Goal: Task Accomplishment & Management: Complete application form

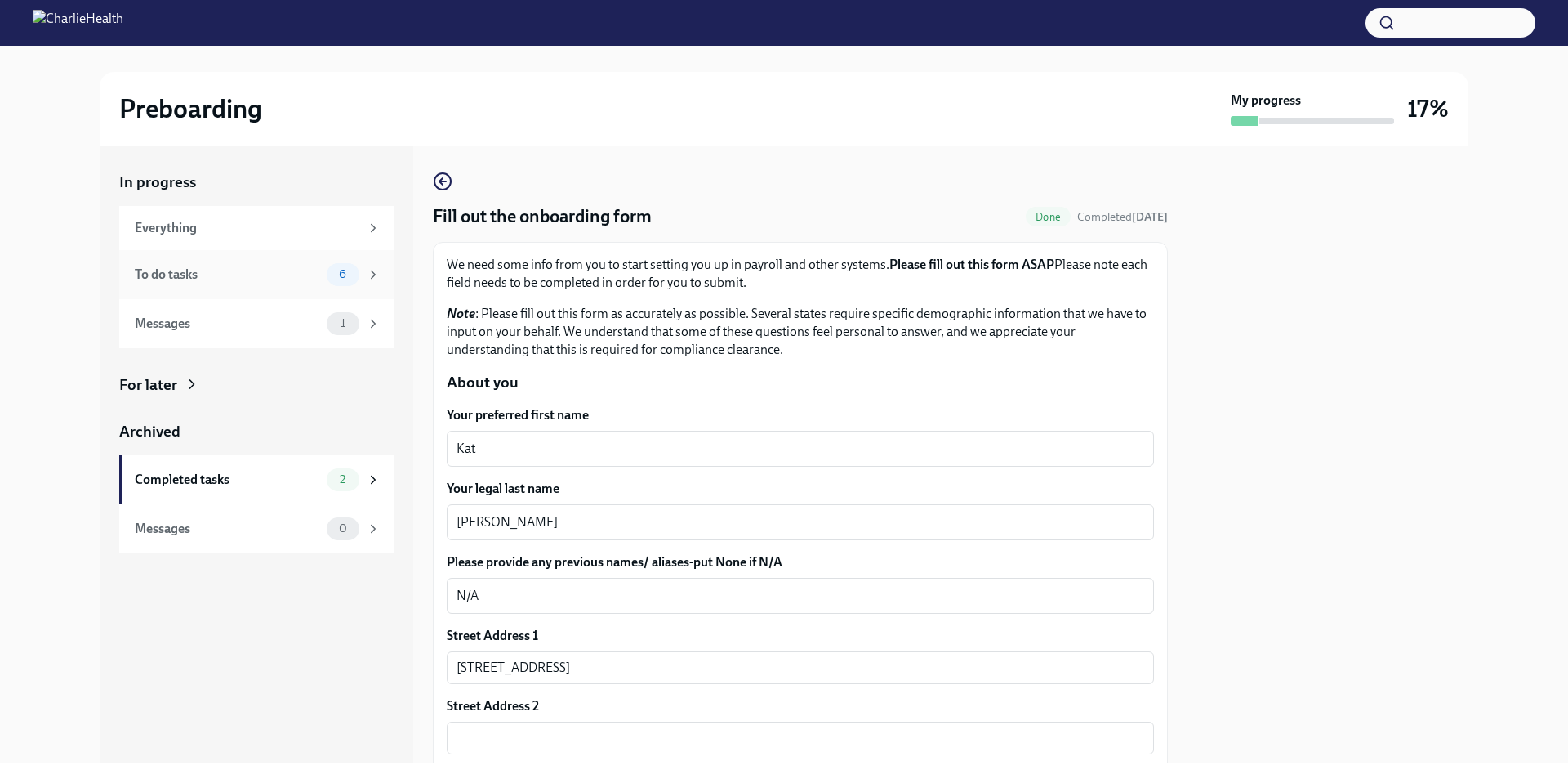
click at [331, 268] on span "6" at bounding box center [343, 275] width 27 height 13
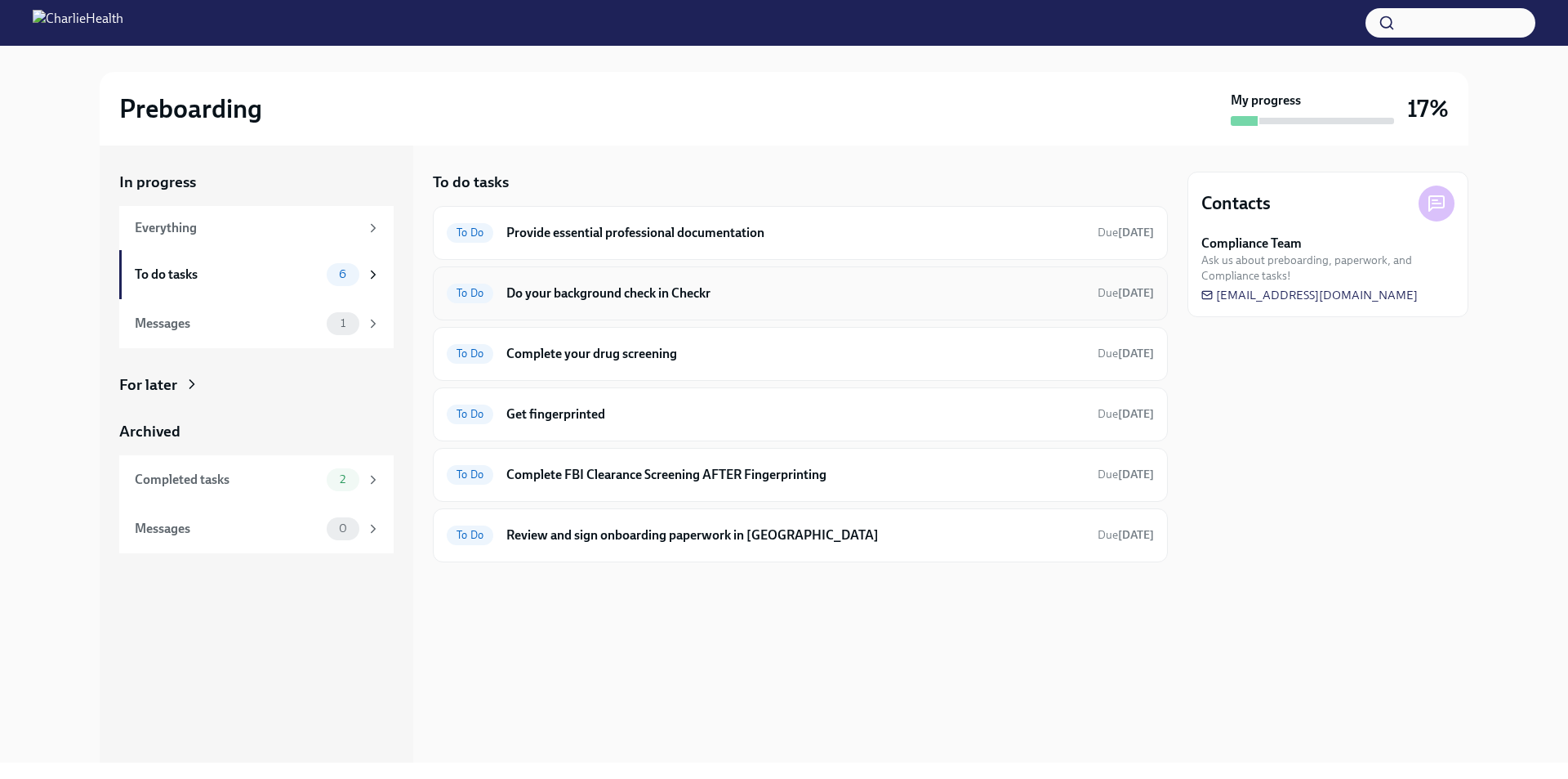
click at [714, 290] on h6 "Do your background check in Checkr" at bounding box center [795, 294] width 578 height 18
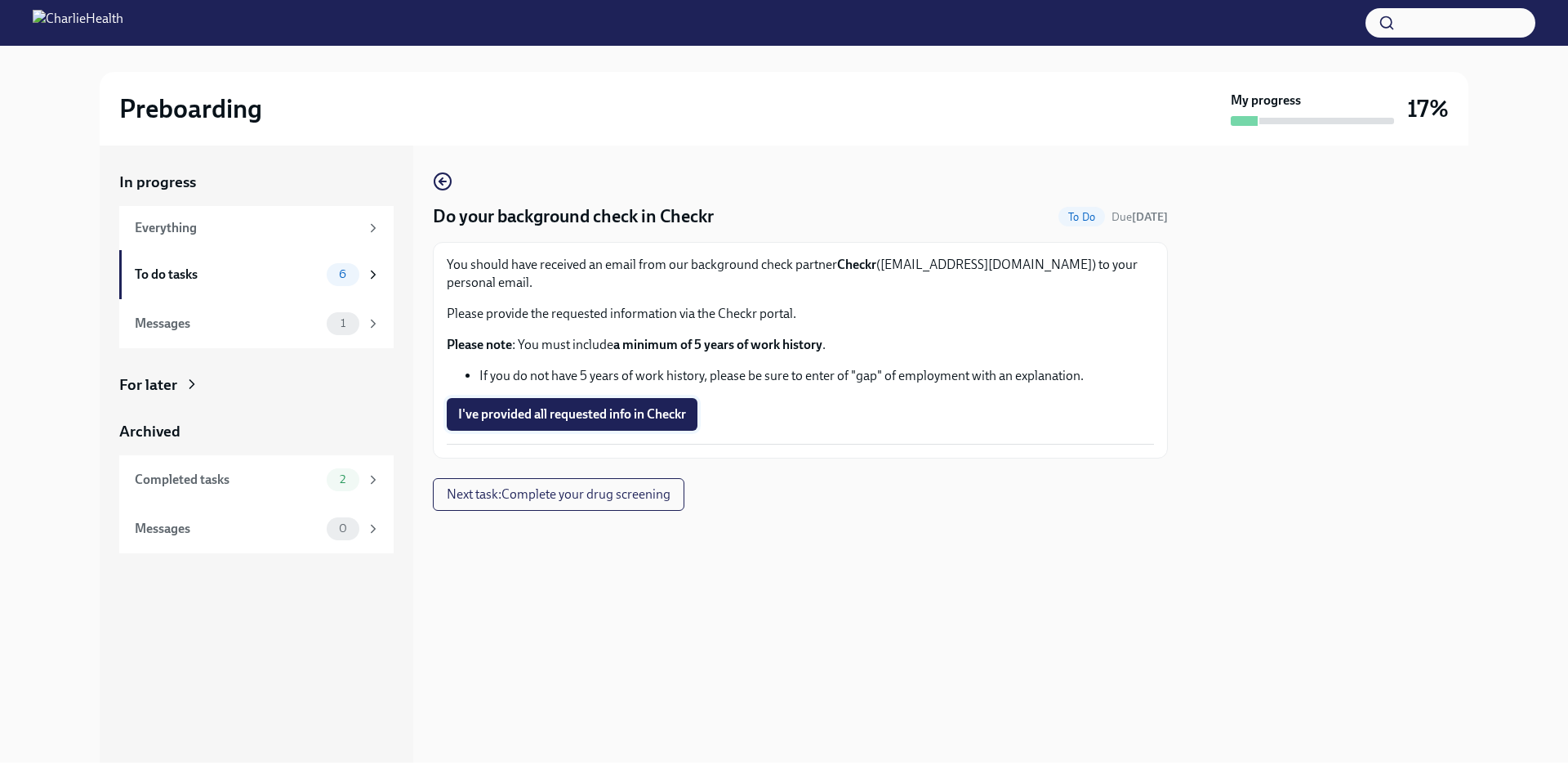
click at [662, 406] on span "I've provided all requested info in Checkr" at bounding box center [572, 414] width 228 height 16
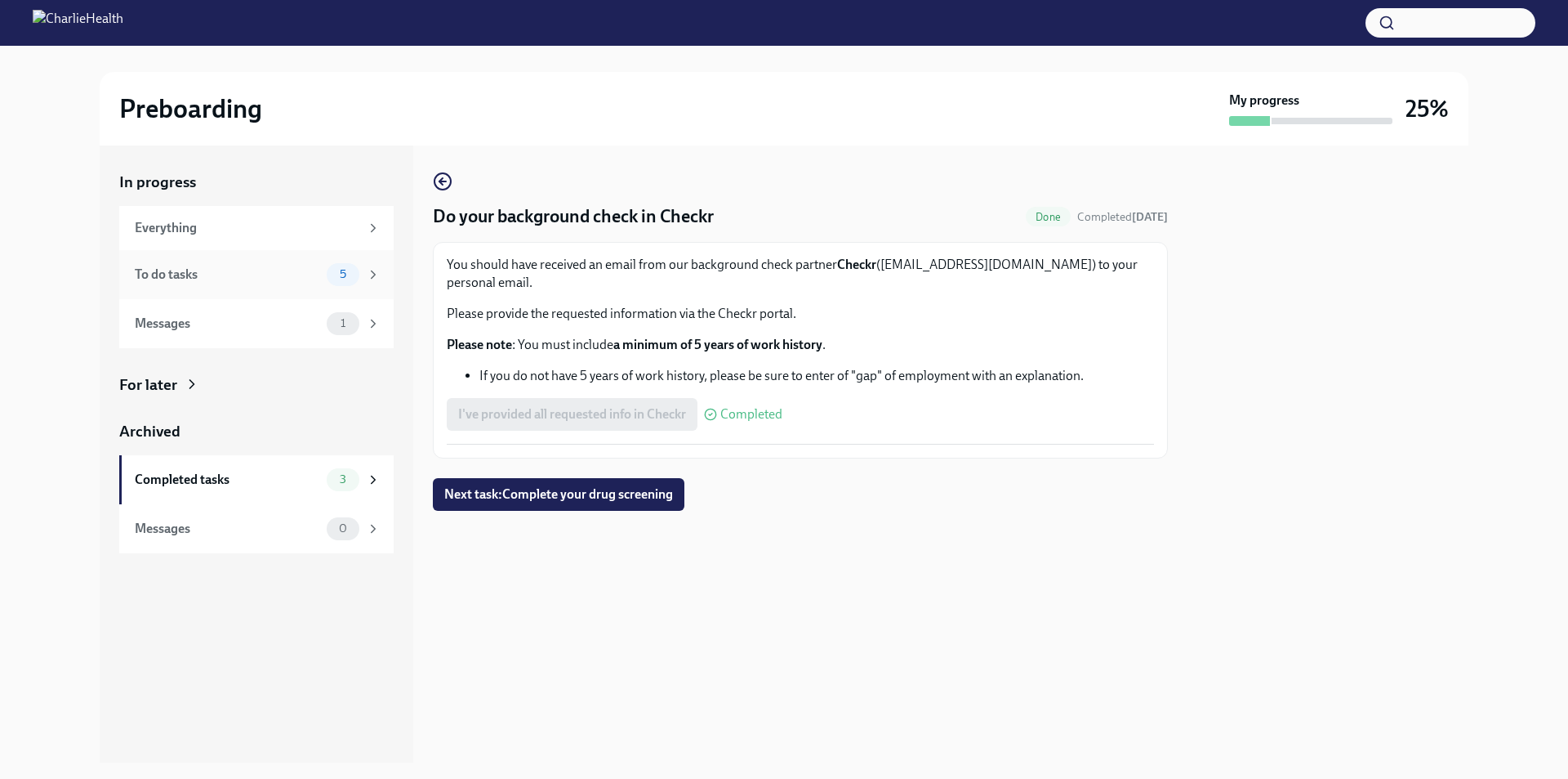
click at [359, 272] on div "5" at bounding box center [354, 274] width 54 height 23
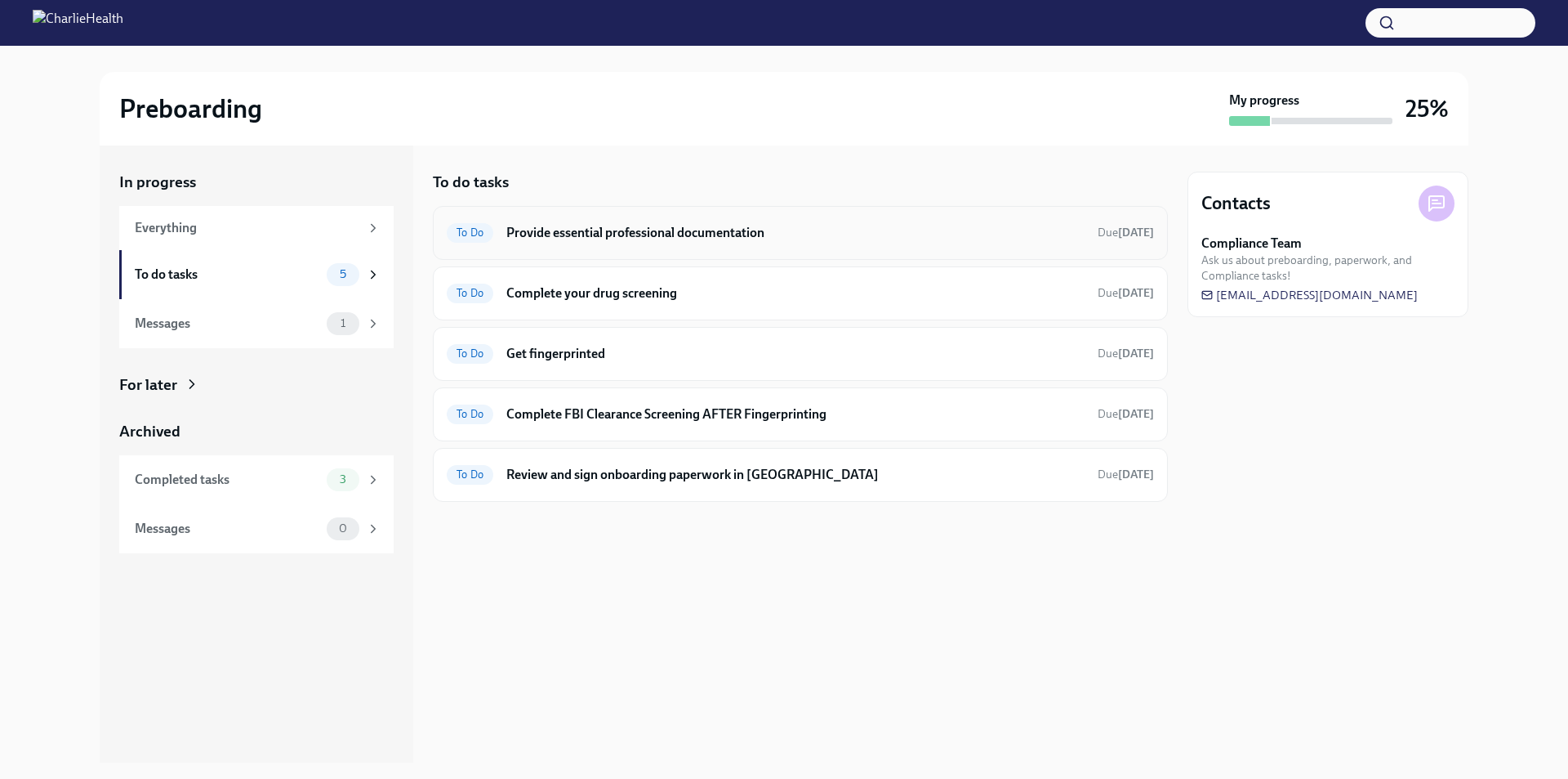
click at [687, 228] on h6 "Provide essential professional documentation" at bounding box center [795, 233] width 578 height 18
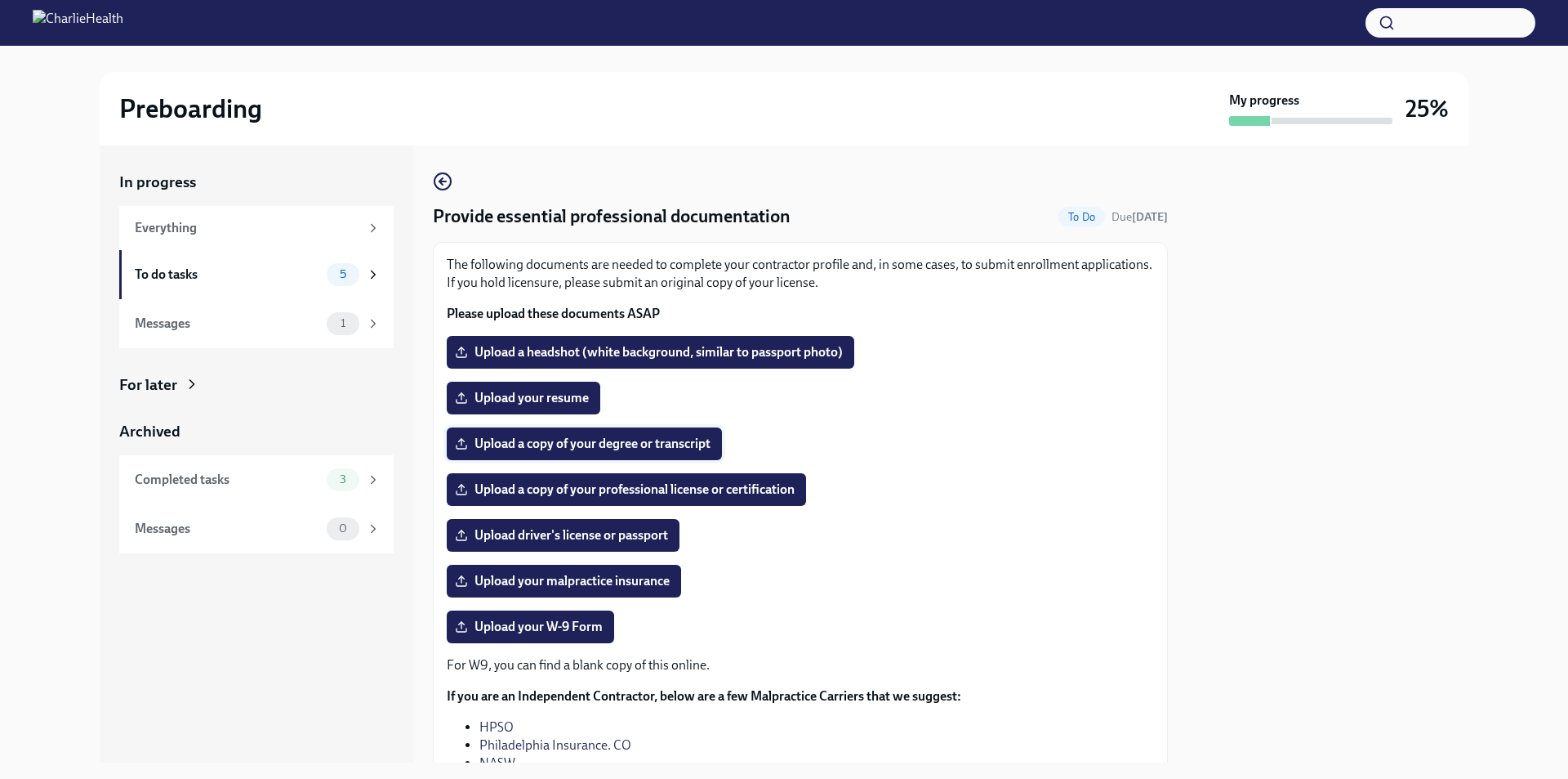
click at [588, 443] on span "Upload a copy of your degree or transcript" at bounding box center [584, 444] width 252 height 16
click at [0, 0] on input "Upload a copy of your degree or transcript" at bounding box center [0, 0] width 0 height 0
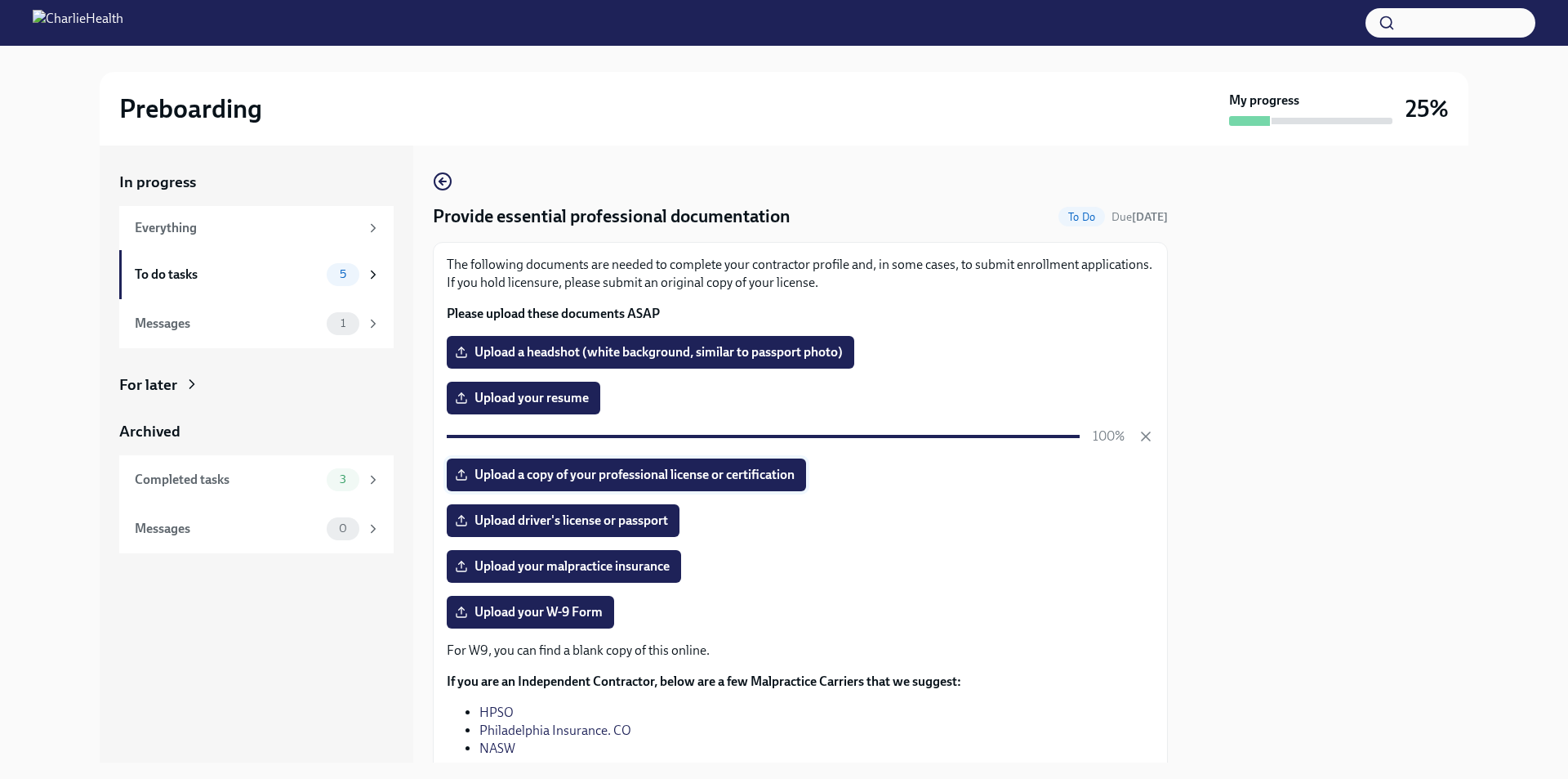
click at [762, 474] on span "Upload a copy of your professional license or certification" at bounding box center [626, 475] width 337 height 16
click at [0, 0] on input "Upload a copy of your professional license or certification" at bounding box center [0, 0] width 0 height 0
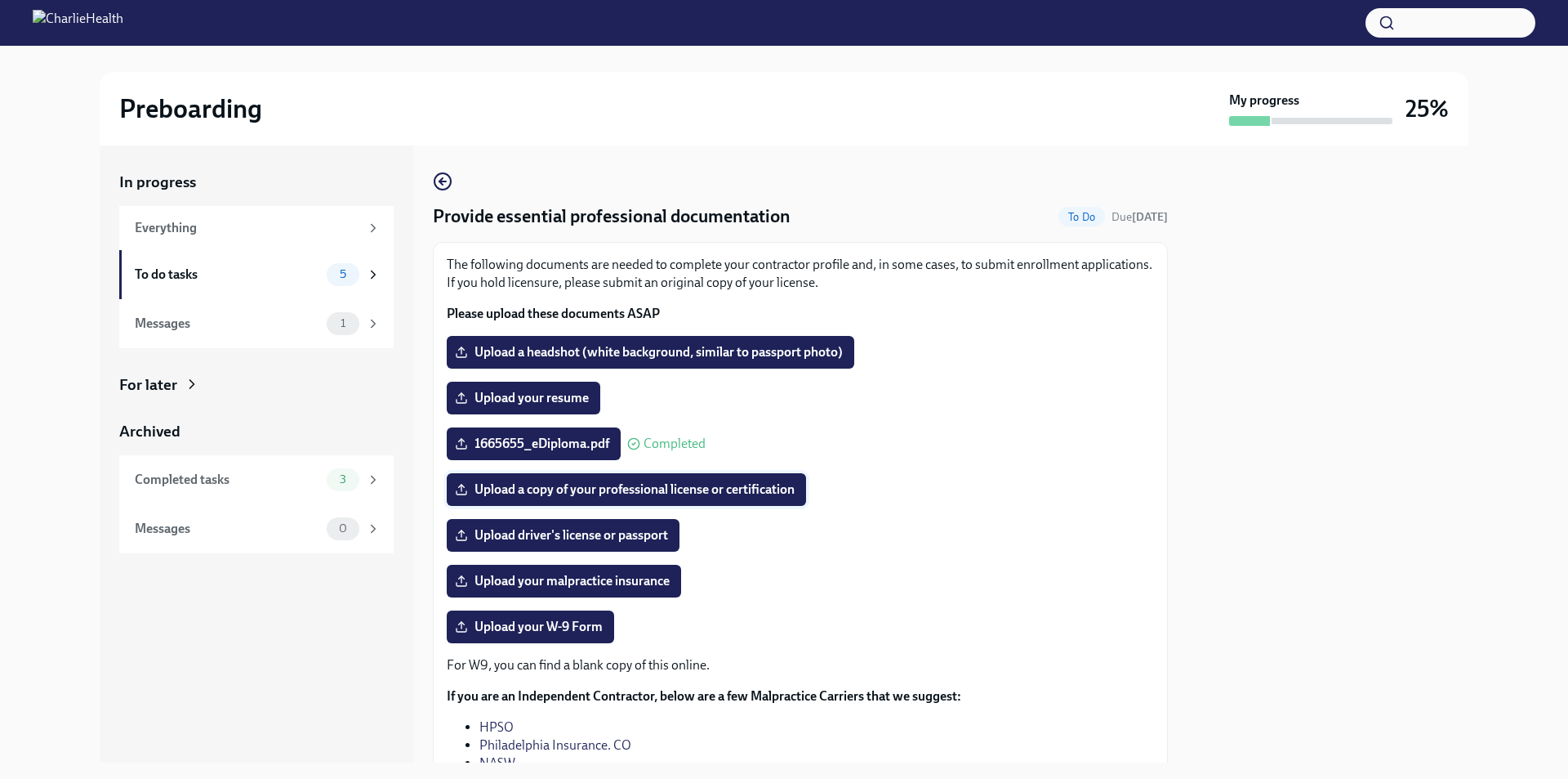
click at [556, 490] on span "Upload a copy of your professional license or certification" at bounding box center [626, 489] width 337 height 16
click at [0, 0] on input "Upload a copy of your professional license or certification" at bounding box center [0, 0] width 0 height 0
click at [592, 575] on span "Upload your malpractice insurance" at bounding box center [563, 581] width 212 height 16
click at [0, 0] on input "Upload your malpractice insurance" at bounding box center [0, 0] width 0 height 0
click at [548, 620] on span "Upload your W-9 Form" at bounding box center [530, 627] width 145 height 16
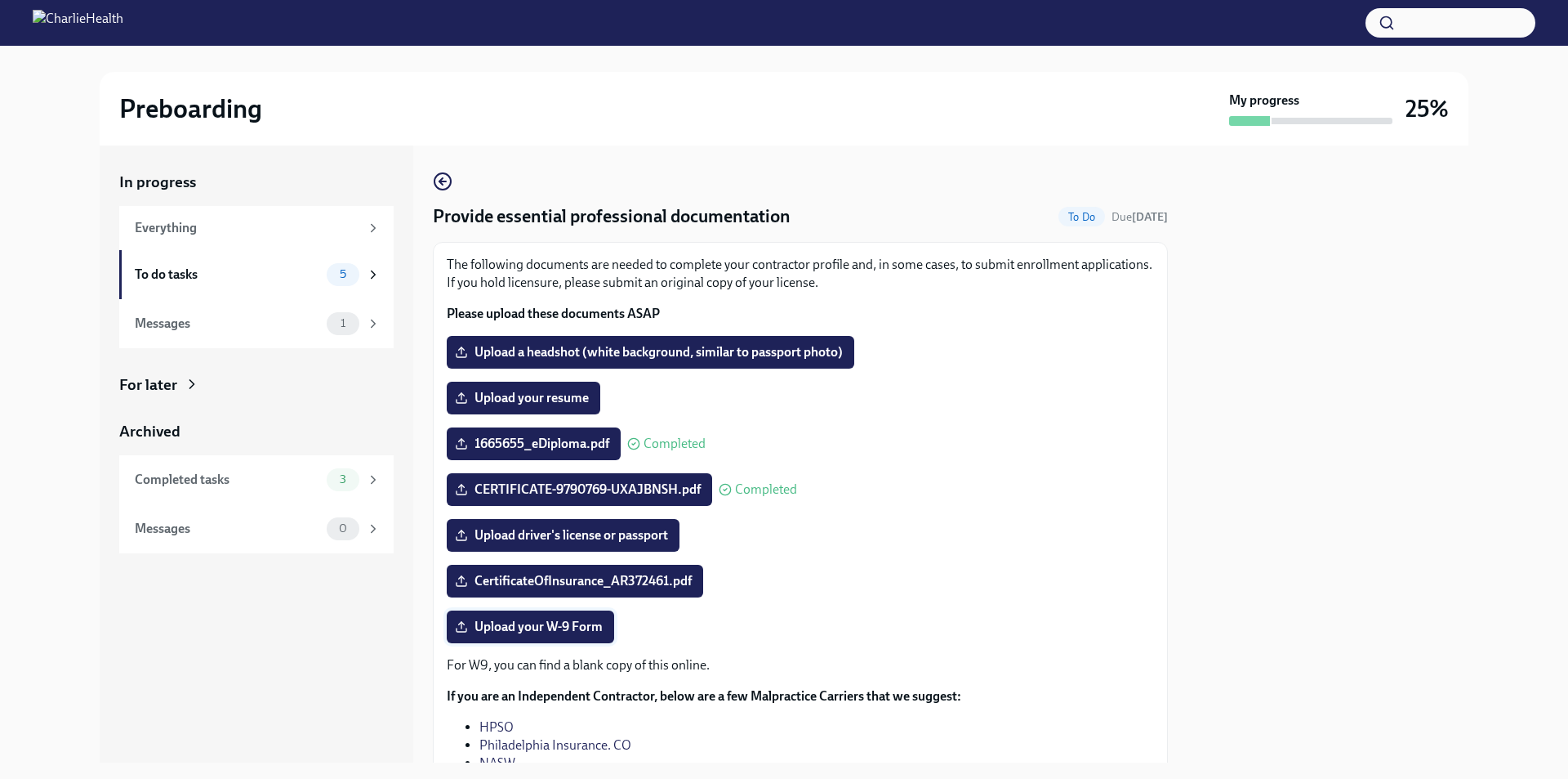
click at [0, 0] on input "Upload your W-9 Form" at bounding box center [0, 0] width 0 height 0
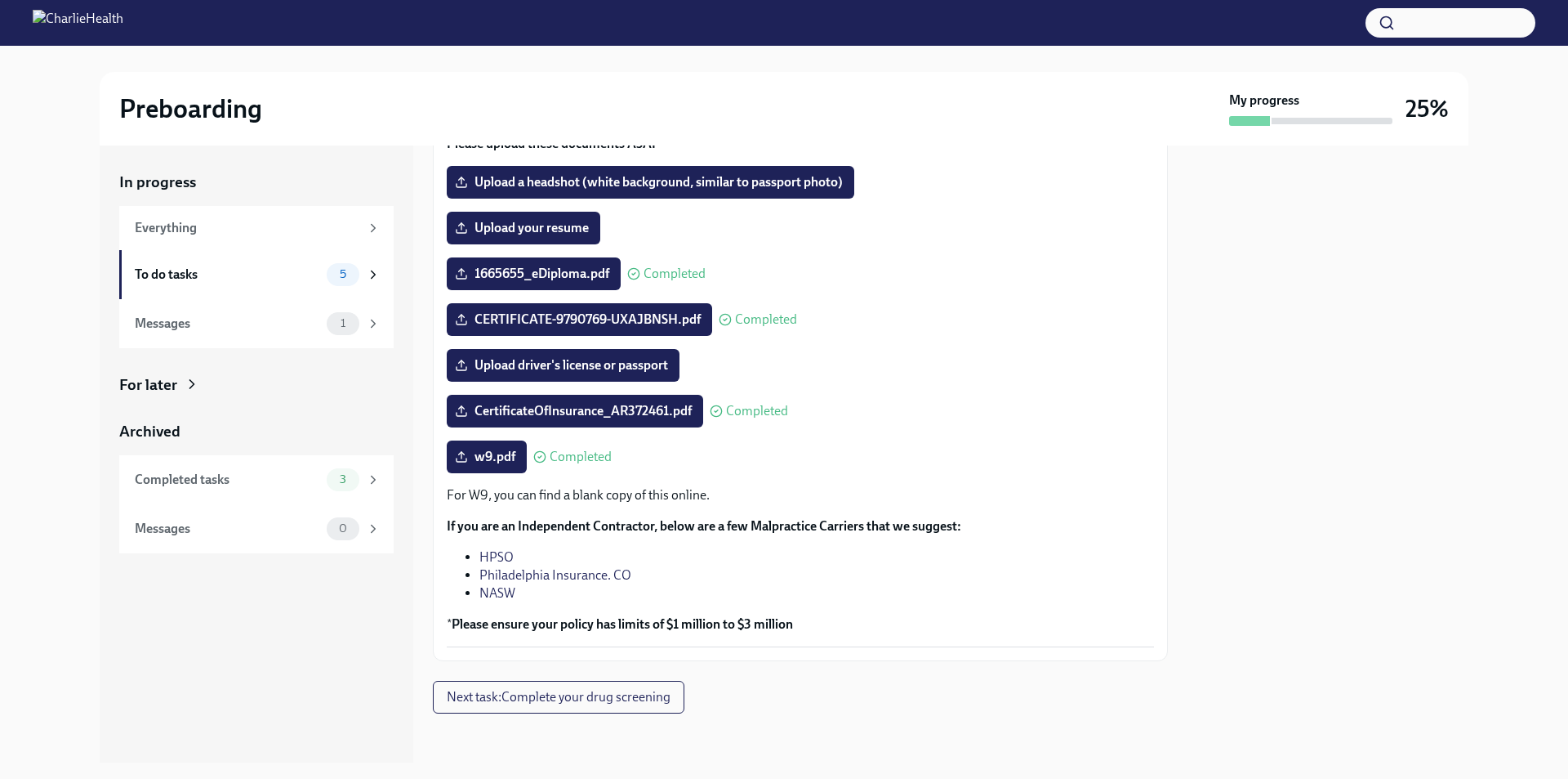
scroll to position [173, 0]
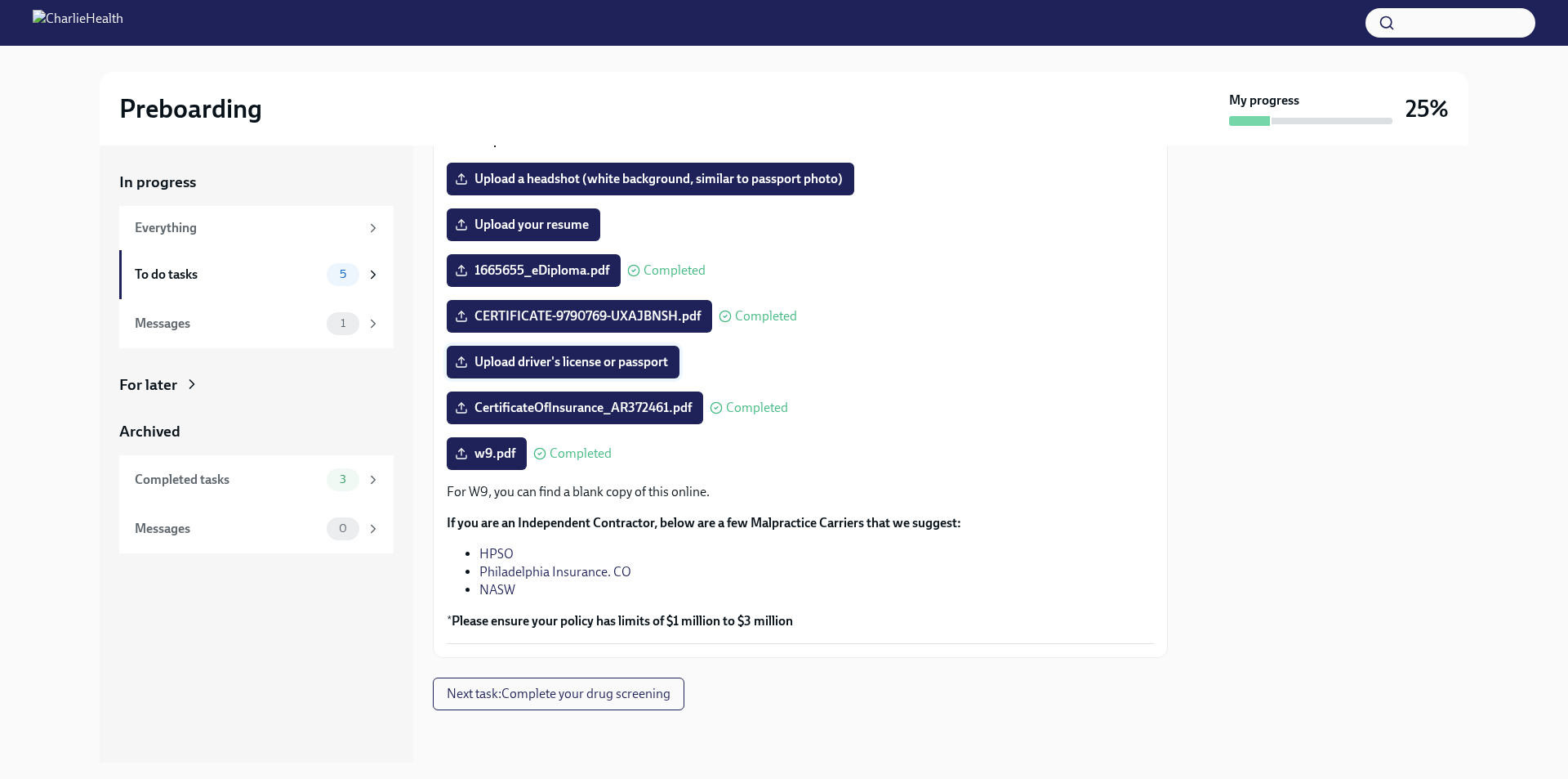
click at [614, 356] on span "Upload driver's license or passport" at bounding box center [563, 362] width 210 height 16
click at [0, 0] on input "Upload driver's license or passport" at bounding box center [0, 0] width 0 height 0
click at [550, 364] on span "Upload driver's license or passport" at bounding box center [563, 362] width 210 height 16
click at [0, 0] on input "Upload driver's license or passport" at bounding box center [0, 0] width 0 height 0
click at [306, 603] on div "In progress Everything To do tasks 5 Messages 1 For later Archived Completed ta…" at bounding box center [257, 453] width 313 height 617
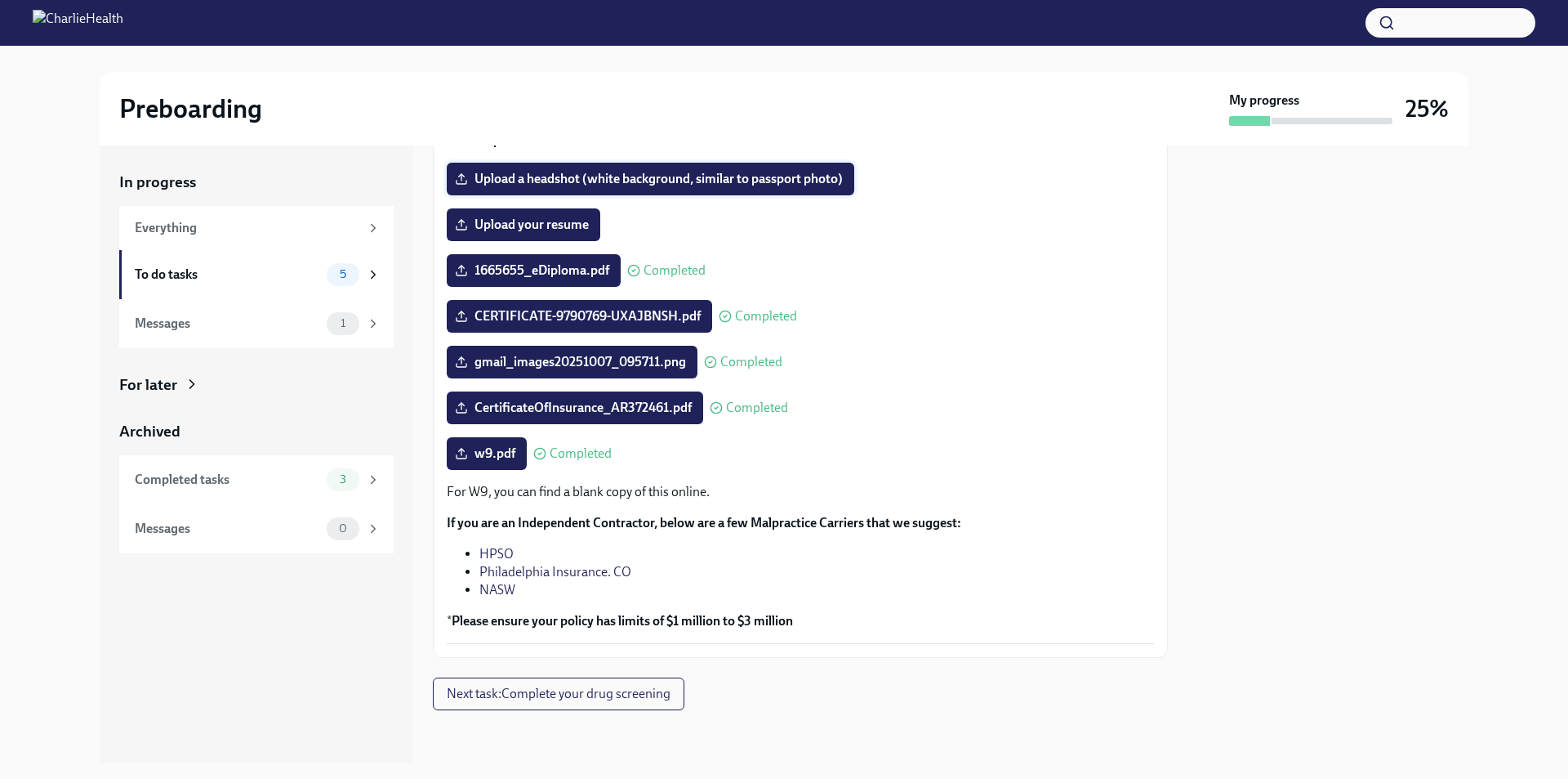
click at [618, 176] on span "Upload a headshot (white background, similar to passport photo)" at bounding box center [650, 179] width 384 height 16
click at [0, 0] on input "Upload a headshot (white background, similar to passport photo)" at bounding box center [0, 0] width 0 height 0
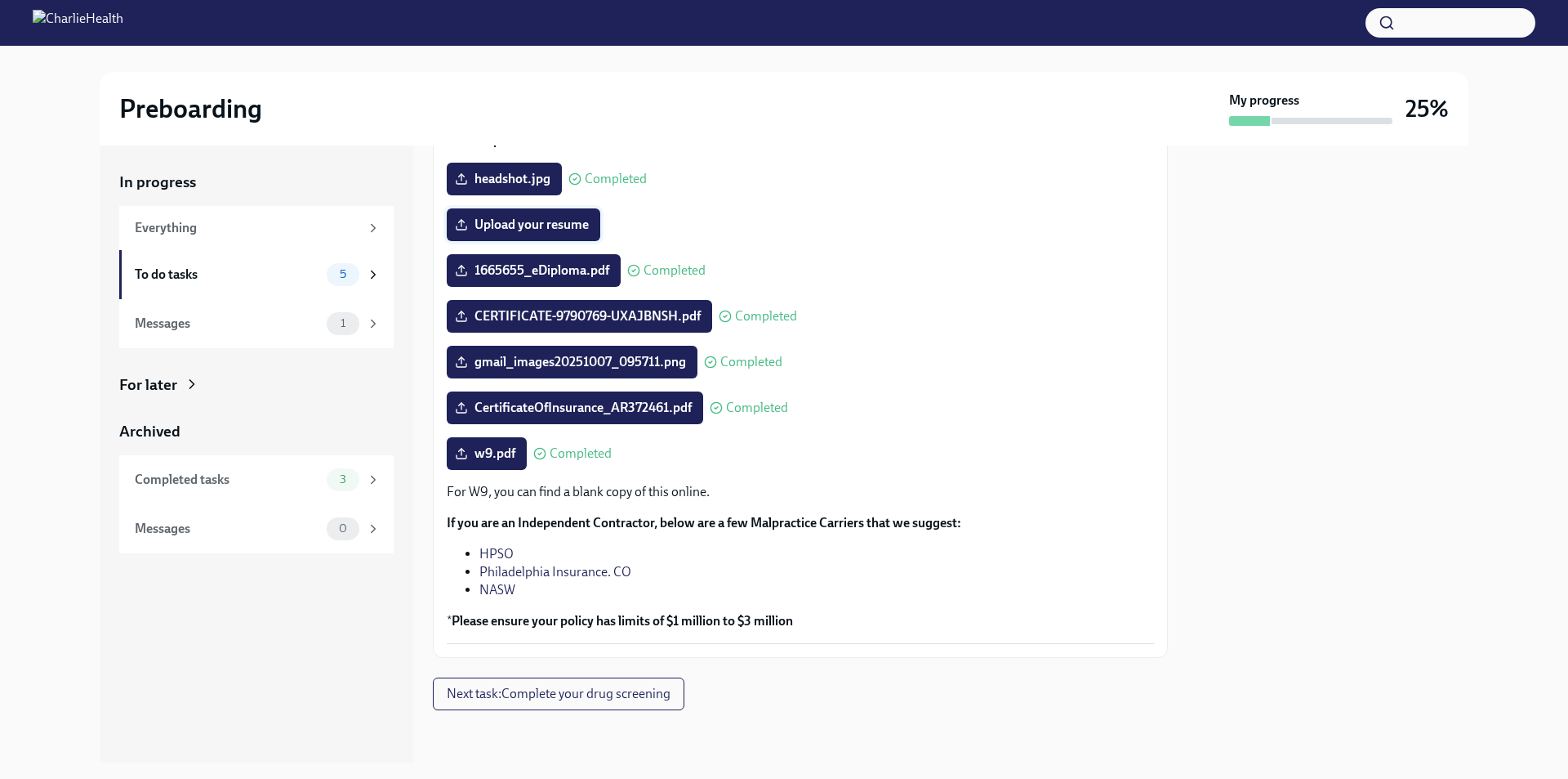
click at [565, 228] on span "Upload your resume" at bounding box center [523, 224] width 131 height 16
click at [0, 0] on input "Upload your resume" at bounding box center [0, 0] width 0 height 0
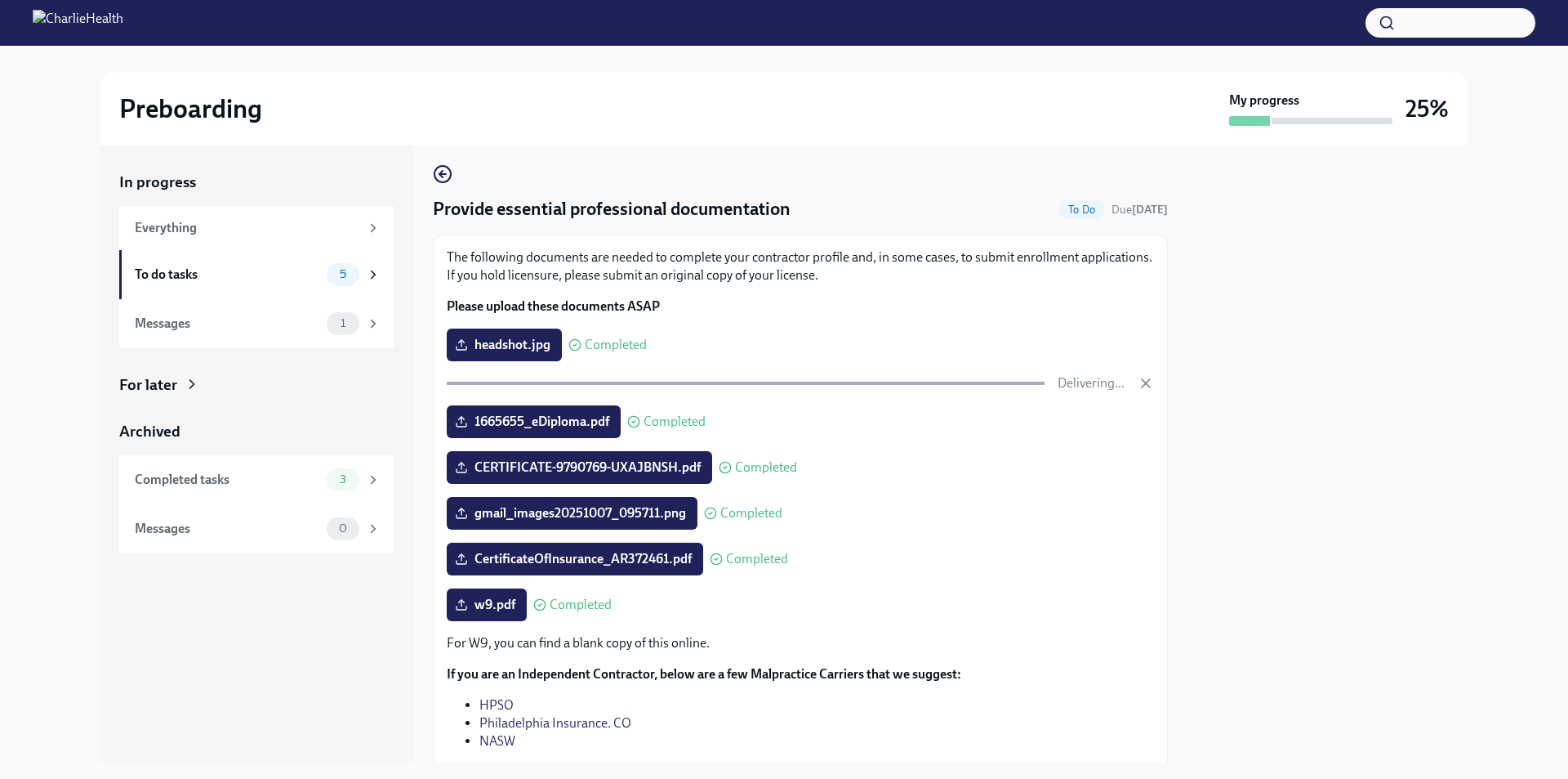
scroll to position [0, 0]
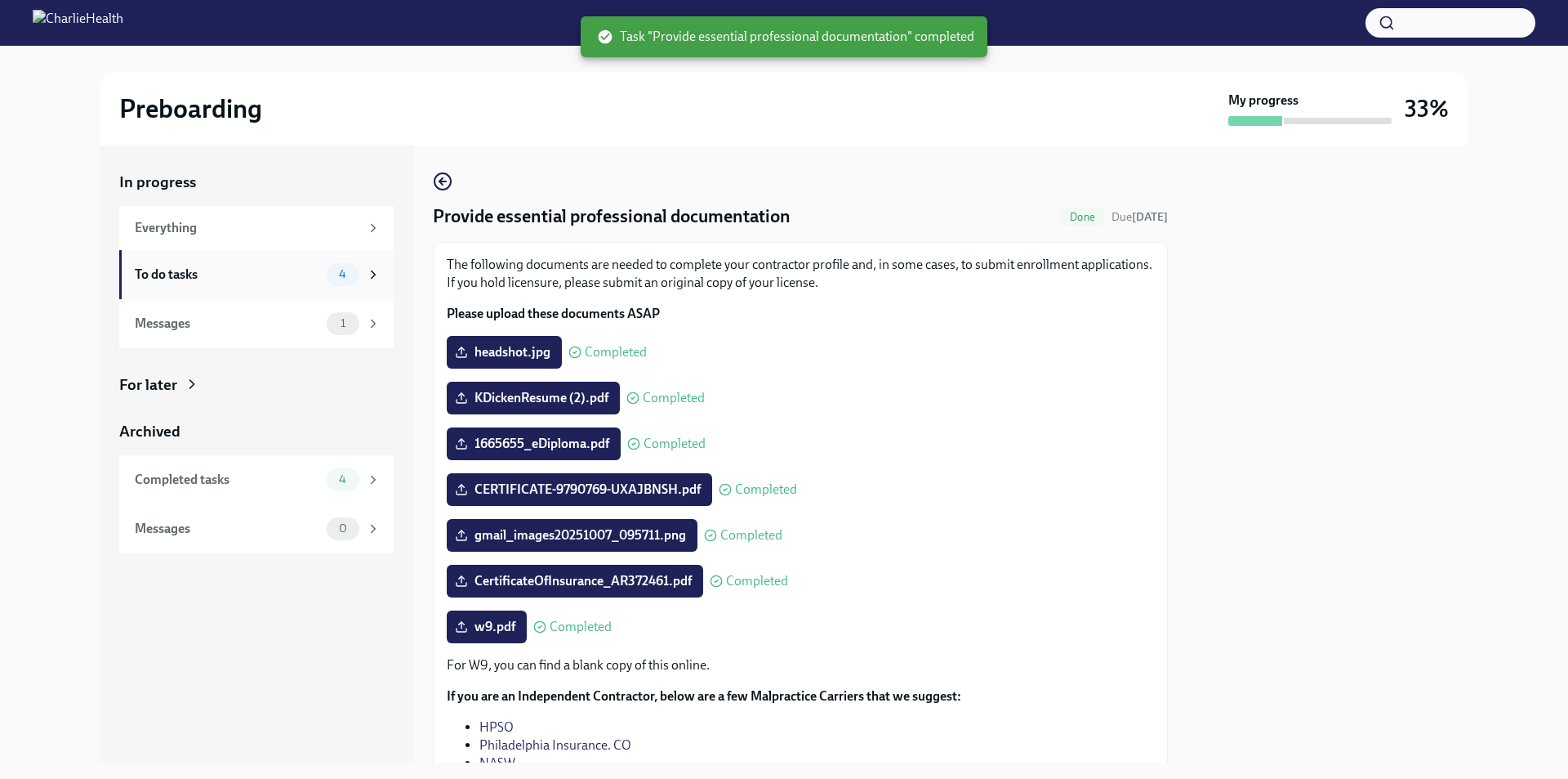
click at [314, 266] on div "To do tasks" at bounding box center [228, 275] width 185 height 18
